Goal: Complete application form

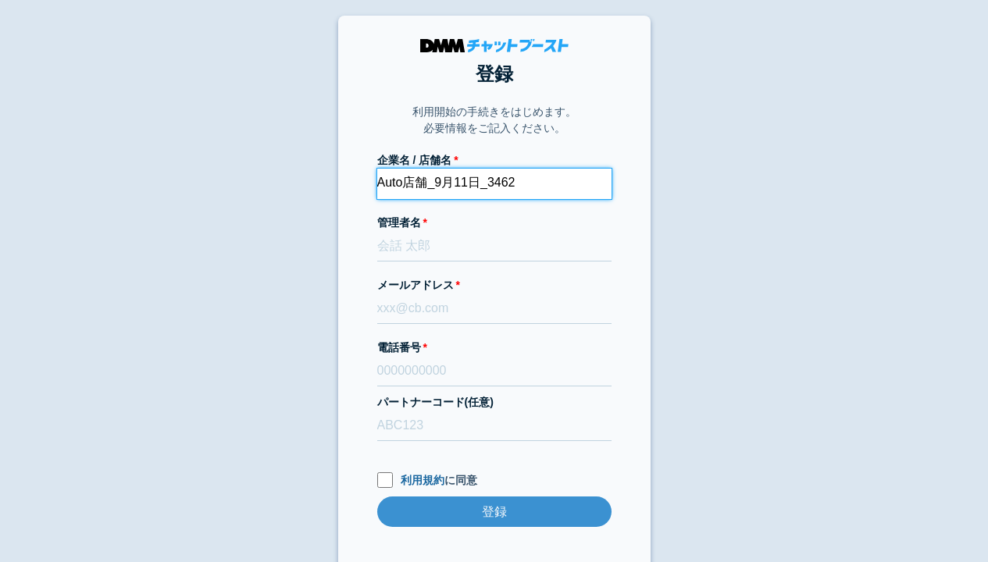
type input "Auto店舗_9月11日_3462"
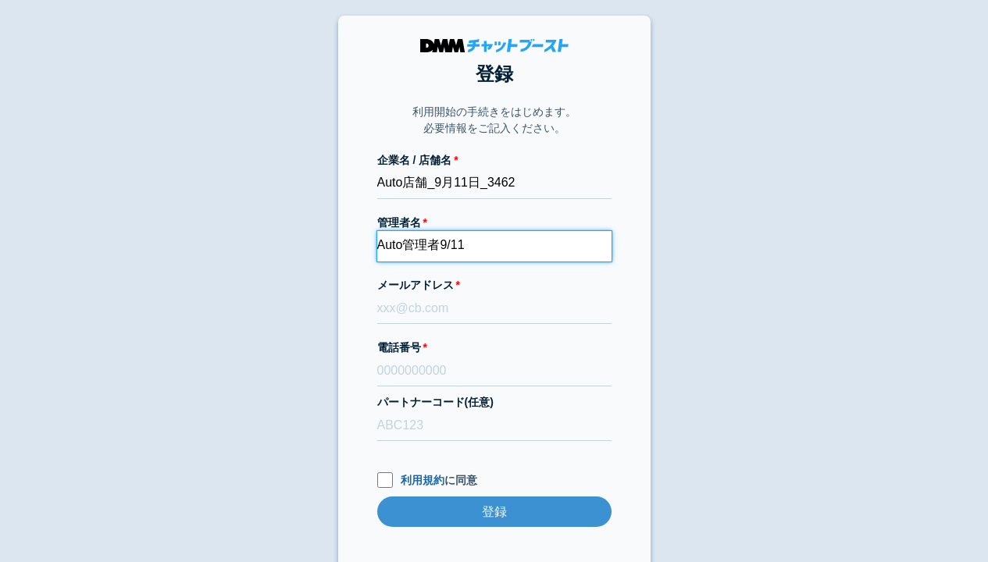
type input "Auto管理者9/11"
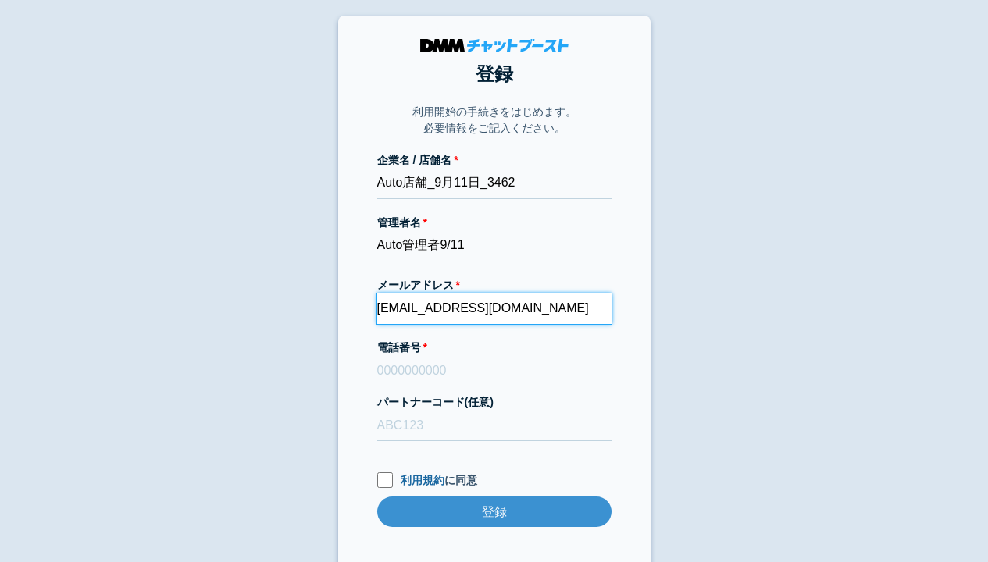
type input "[EMAIL_ADDRESS][DOMAIN_NAME]"
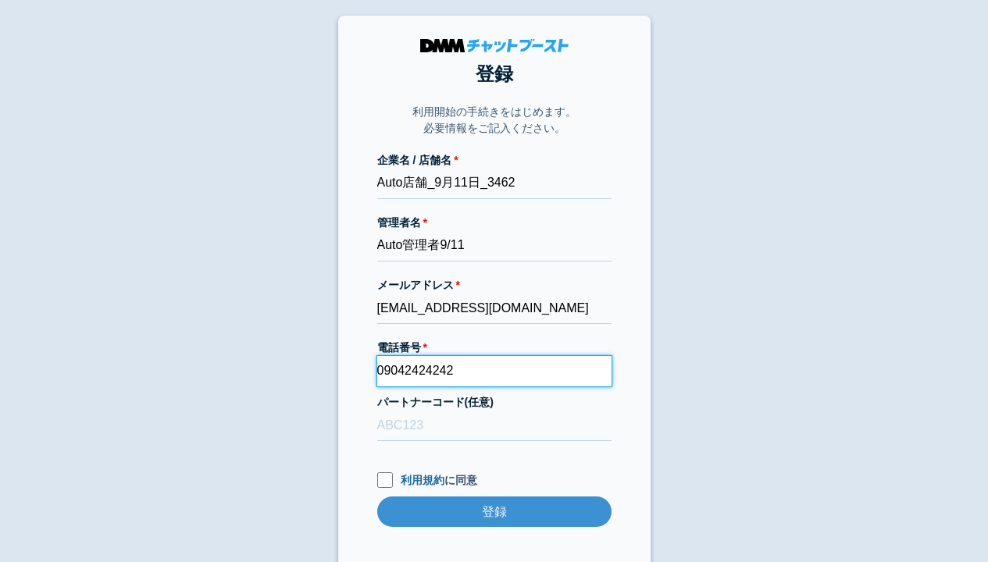
type input "09042424242"
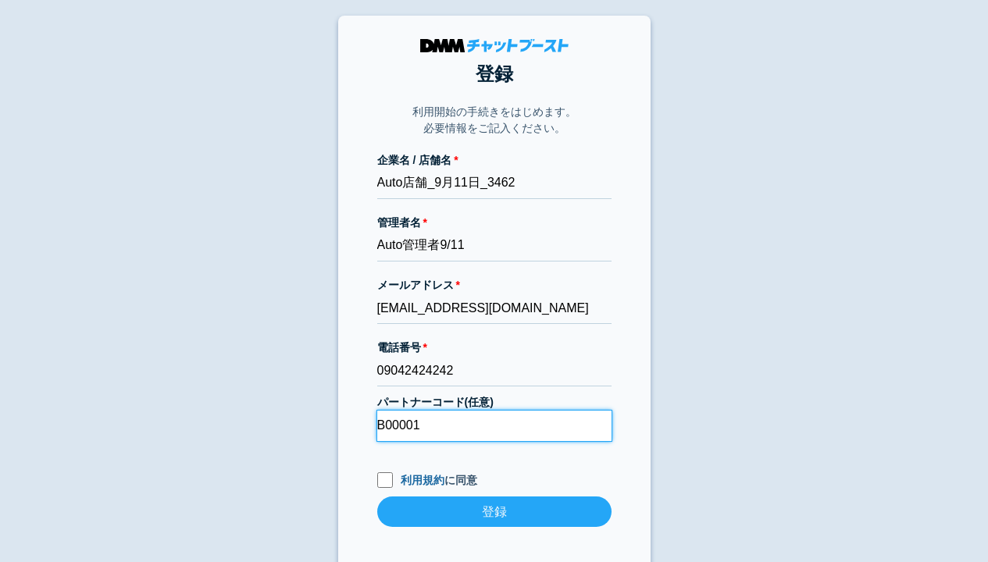
type input "B00001"
click at [384, 482] on input "利用規約 に同意" at bounding box center [385, 481] width 16 height 16
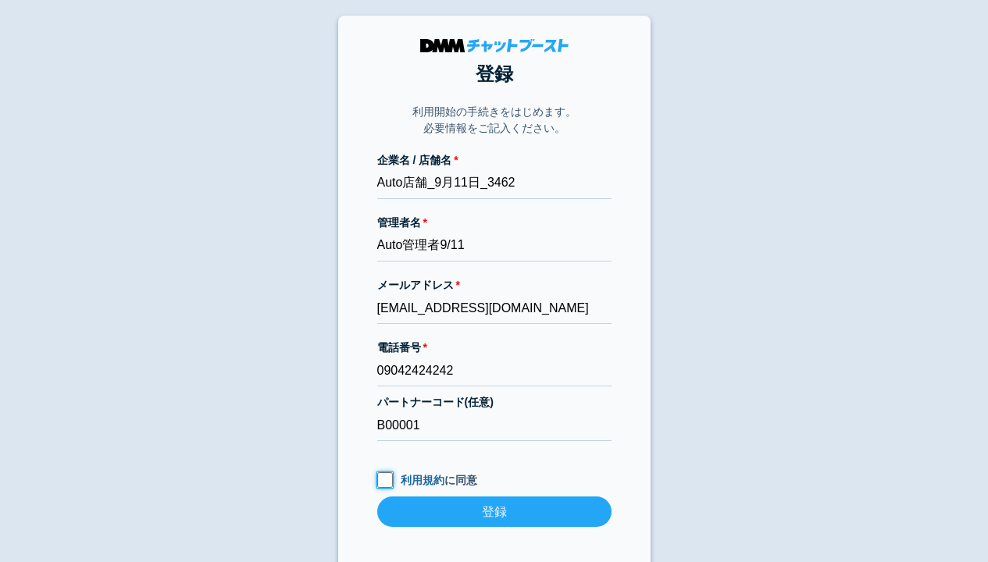
checkbox input "true"
click at [494, 513] on input "登録" at bounding box center [494, 512] width 234 height 30
